Goal: Complete application form: Complete application form

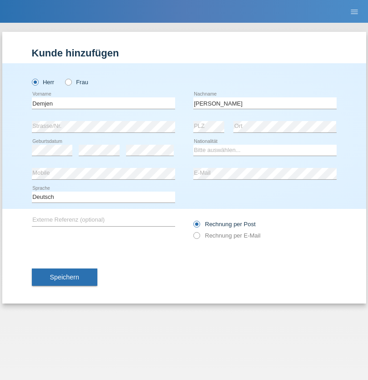
type input "[PERSON_NAME]"
select select "CH"
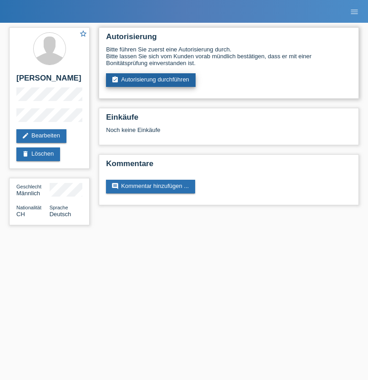
click at [151, 80] on link "assignment_turned_in Autorisierung durchführen" at bounding box center [151, 80] width 90 height 14
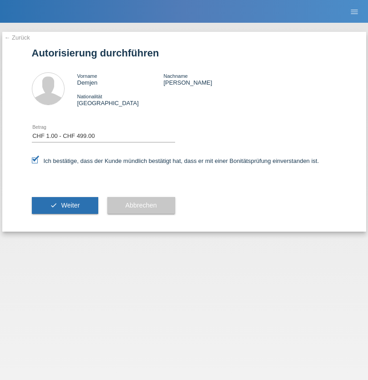
select select "1"
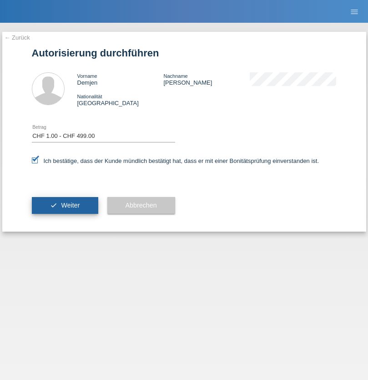
click at [65, 205] on span "Weiter" at bounding box center [70, 205] width 19 height 7
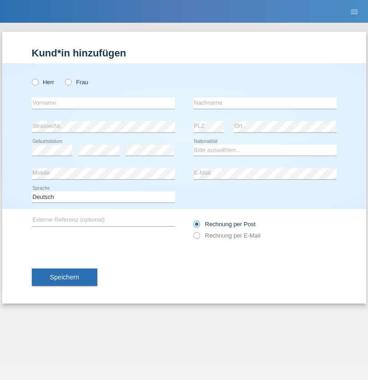
radio input "true"
click at [103, 103] on input "text" at bounding box center [103, 102] width 143 height 11
type input "[PERSON_NAME]"
click at [265, 103] on input "text" at bounding box center [264, 102] width 143 height 11
type input "Erol"
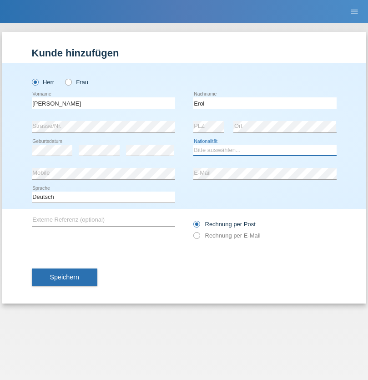
select select "CH"
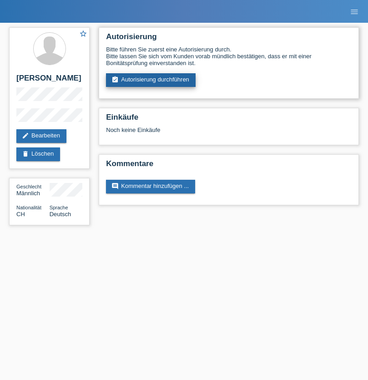
click at [151, 80] on link "assignment_turned_in Autorisierung durchführen" at bounding box center [151, 80] width 90 height 14
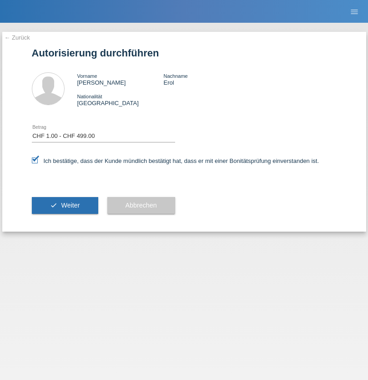
select select "1"
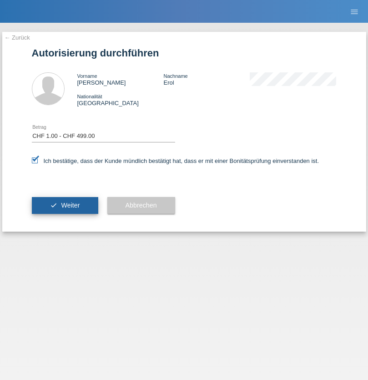
click at [65, 205] on span "Weiter" at bounding box center [70, 205] width 19 height 7
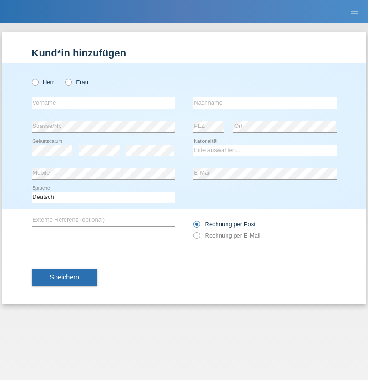
radio input "true"
click at [103, 103] on input "text" at bounding box center [103, 102] width 143 height 11
type input "[PERSON_NAME]"
click at [265, 103] on input "text" at bounding box center [264, 102] width 143 height 11
type input "Grisova"
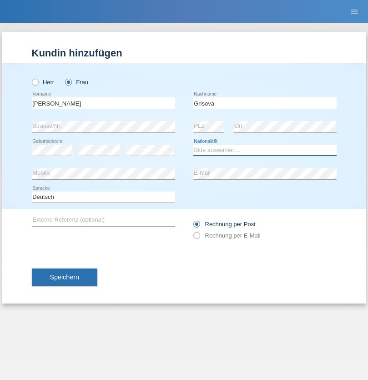
select select "SK"
select select "C"
select select "27"
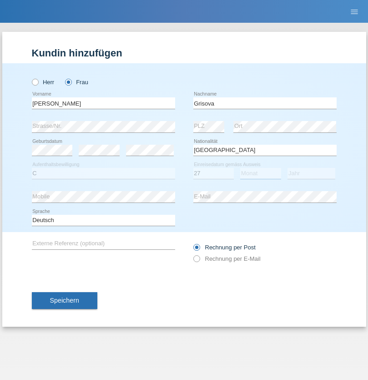
select select "08"
select select "1997"
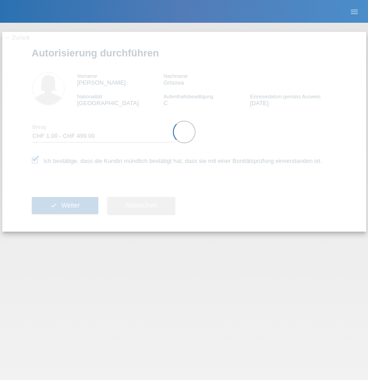
select select "1"
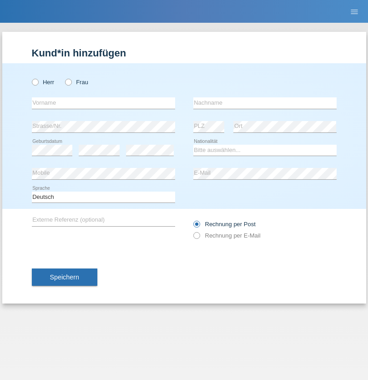
radio input "true"
click at [103, 103] on input "text" at bounding box center [103, 102] width 143 height 11
type input "Lijmane"
click at [265, 103] on input "text" at bounding box center [264, 102] width 143 height 11
type input "Kryeziu-Cerimi"
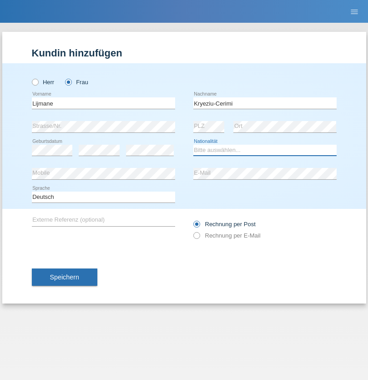
select select "RS"
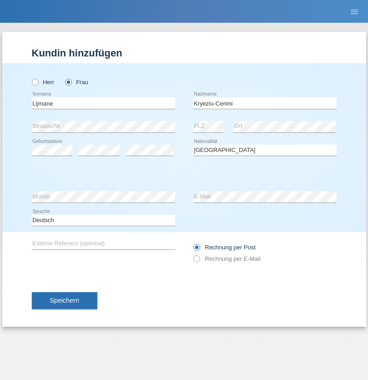
select select "C"
select select "05"
select select "11"
select select "1977"
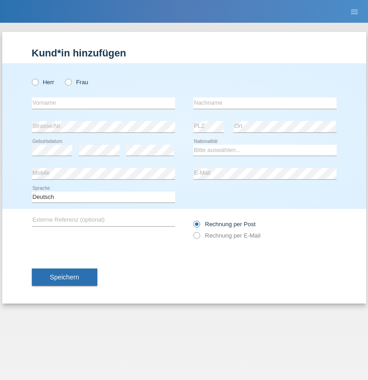
radio input "true"
click at [103, 103] on input "text" at bounding box center [103, 102] width 143 height 11
type input "[PERSON_NAME]"
click at [265, 103] on input "text" at bounding box center [264, 102] width 143 height 11
type input "Nekrosiute"
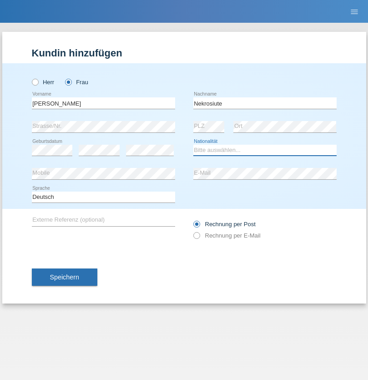
select select "CH"
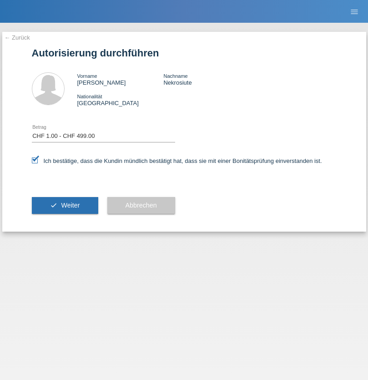
select select "1"
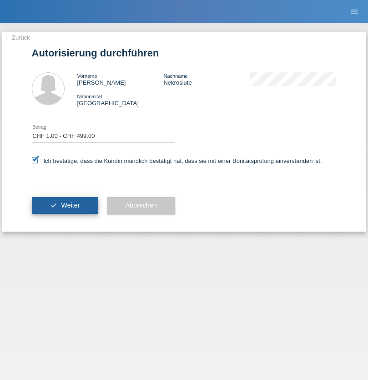
click at [65, 205] on span "Weiter" at bounding box center [70, 205] width 19 height 7
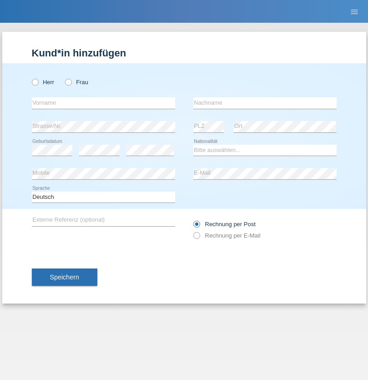
radio input "true"
click at [103, 103] on input "text" at bounding box center [103, 102] width 143 height 11
type input "[PERSON_NAME]"
click at [265, 103] on input "text" at bounding box center [264, 102] width 143 height 11
type input "Tschanz"
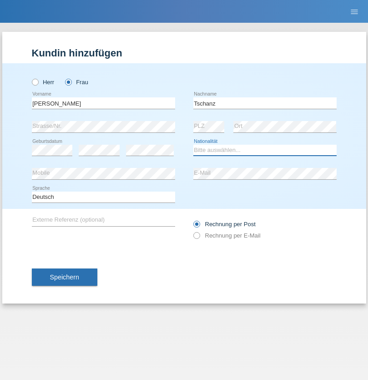
select select "BR"
select select "C"
select select "06"
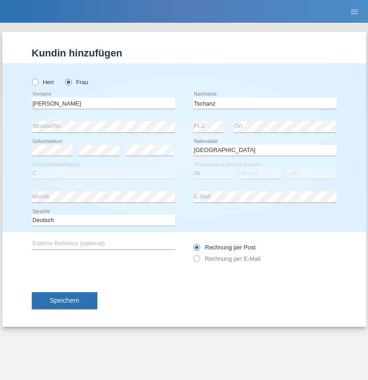
select select "01"
select select "1979"
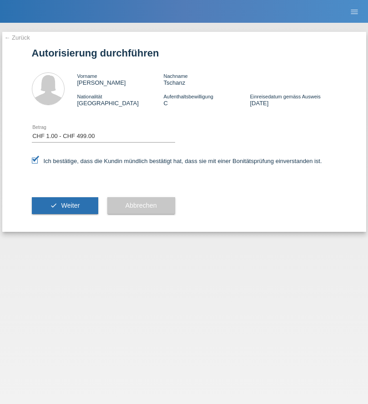
select select "1"
click at [65, 205] on span "Weiter" at bounding box center [70, 205] width 19 height 7
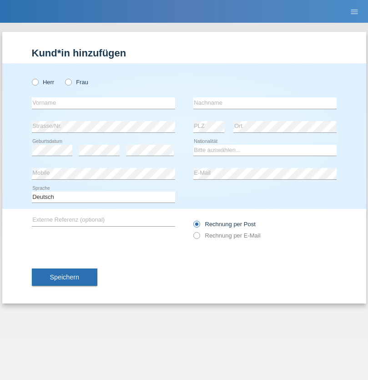
radio input "true"
click at [103, 103] on input "text" at bounding box center [103, 102] width 143 height 11
type input "Patrick"
click at [265, 103] on input "text" at bounding box center [264, 102] width 143 height 11
type input "Züllig"
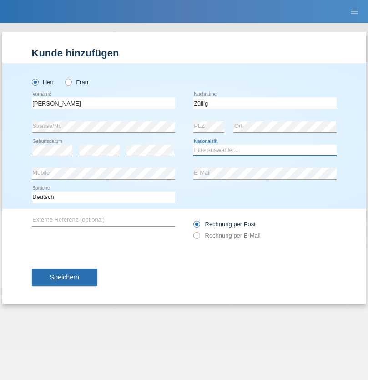
select select "CH"
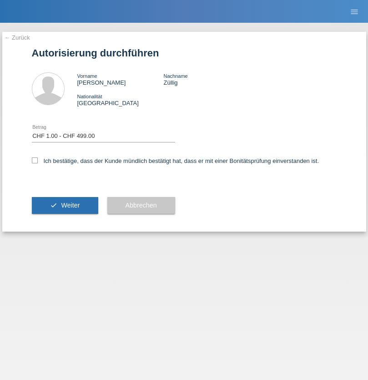
select select "1"
checkbox input "true"
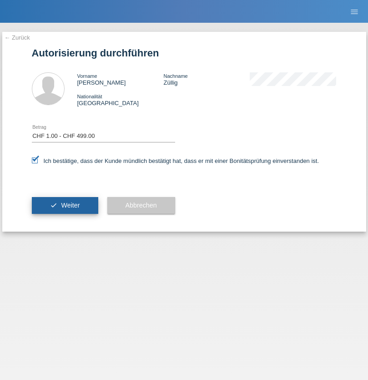
click at [65, 205] on span "Weiter" at bounding box center [70, 205] width 19 height 7
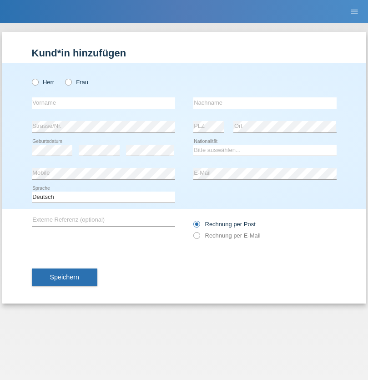
radio input "true"
click at [103, 103] on input "text" at bounding box center [103, 102] width 143 height 11
type input "Adriana Cornelia"
click at [265, 103] on input "text" at bounding box center [264, 102] width 143 height 11
type input "Zogorean"
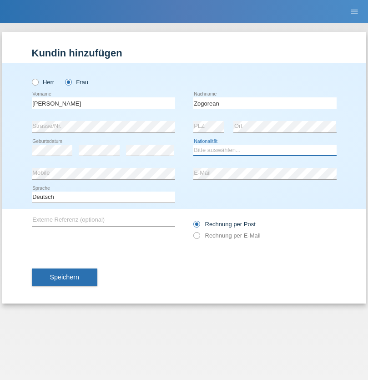
select select "RO"
select select "C"
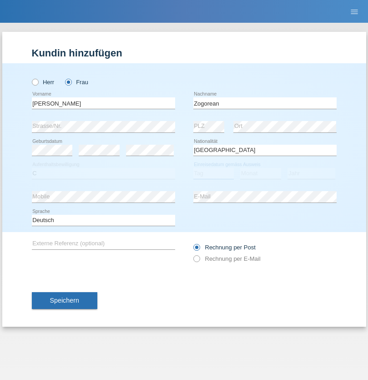
select select "11"
select select "2021"
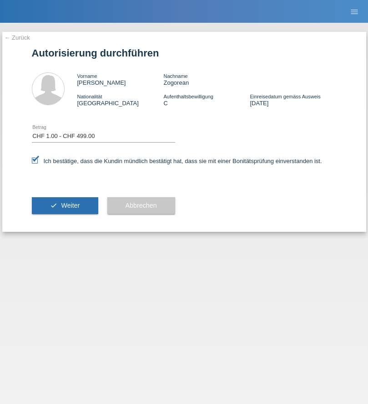
select select "1"
click at [65, 205] on span "Weiter" at bounding box center [70, 205] width 19 height 7
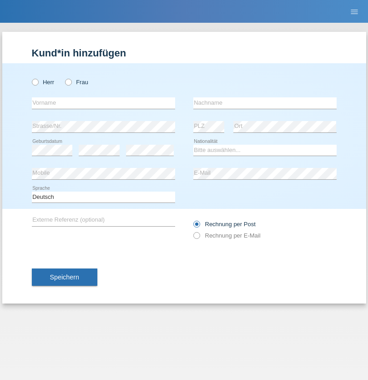
radio input "true"
click at [103, 103] on input "text" at bounding box center [103, 102] width 143 height 11
type input "Demjen"
click at [265, 103] on input "text" at bounding box center [264, 102] width 143 height 11
type input "Michael"
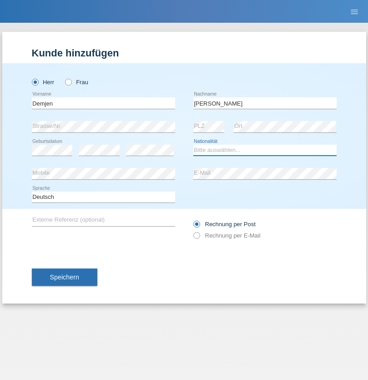
select select "CH"
radio input "true"
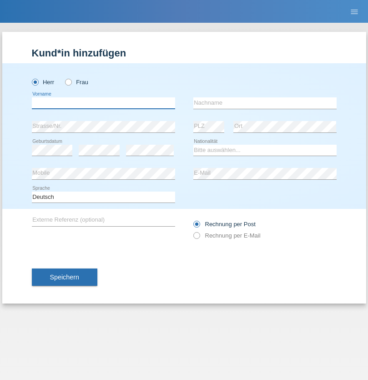
click at [103, 103] on input "text" at bounding box center [103, 102] width 143 height 11
type input "[PERSON_NAME]"
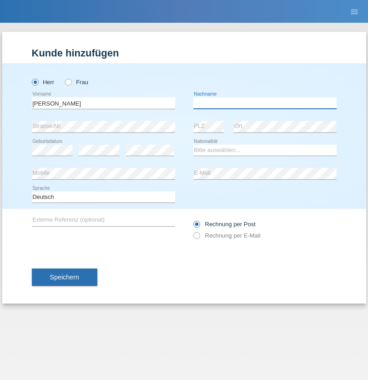
click at [265, 103] on input "text" at bounding box center [264, 102] width 143 height 11
type input "[PERSON_NAME]"
select select "CH"
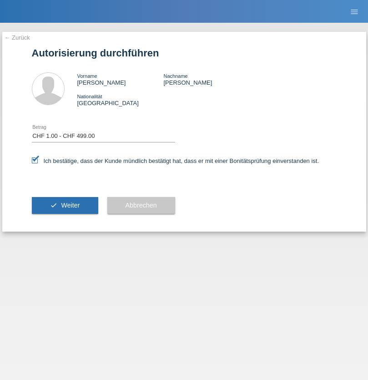
select select "1"
click at [65, 205] on span "Weiter" at bounding box center [70, 205] width 19 height 7
